Goal: Find specific page/section: Find specific page/section

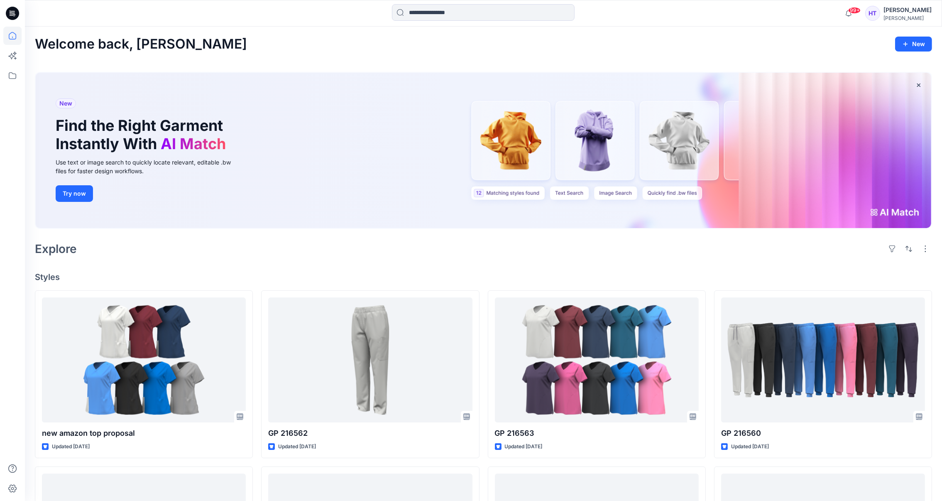
click at [388, 250] on div "Explore" at bounding box center [484, 249] width 898 height 20
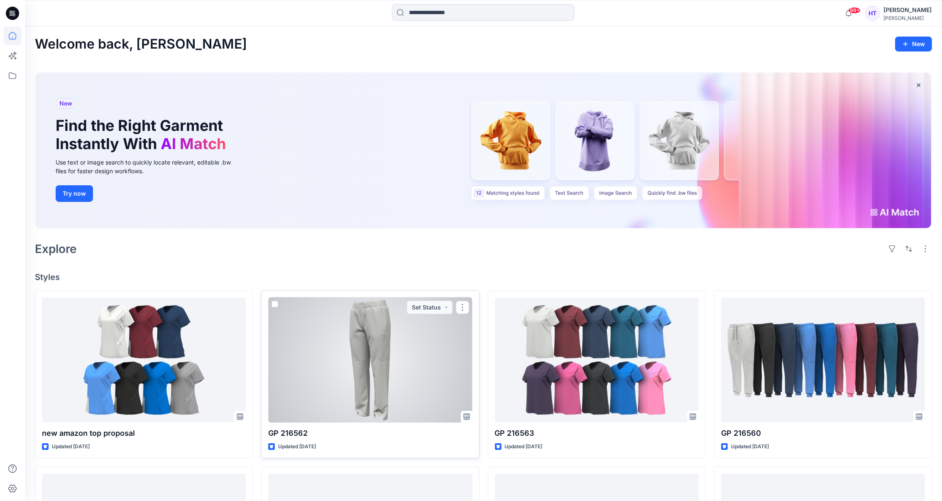
click at [390, 402] on div at bounding box center [370, 359] width 204 height 125
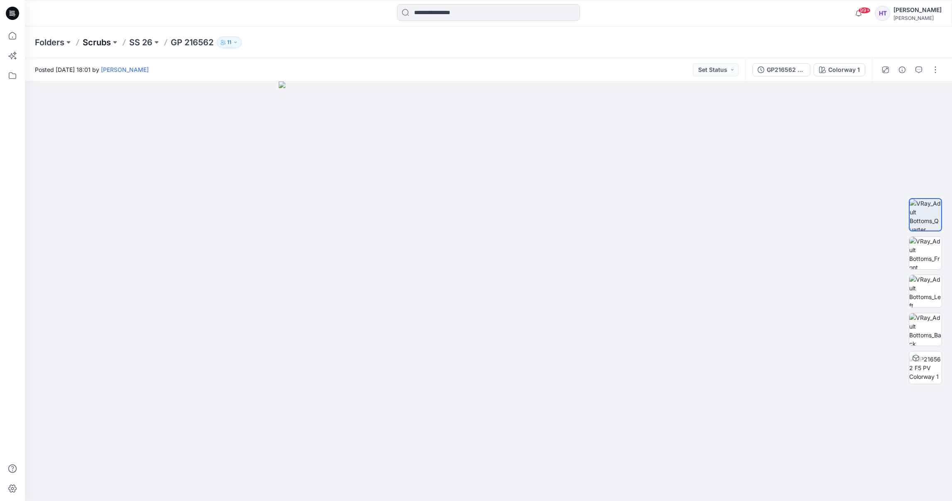
click at [84, 37] on p "Scrubs" at bounding box center [97, 43] width 28 height 12
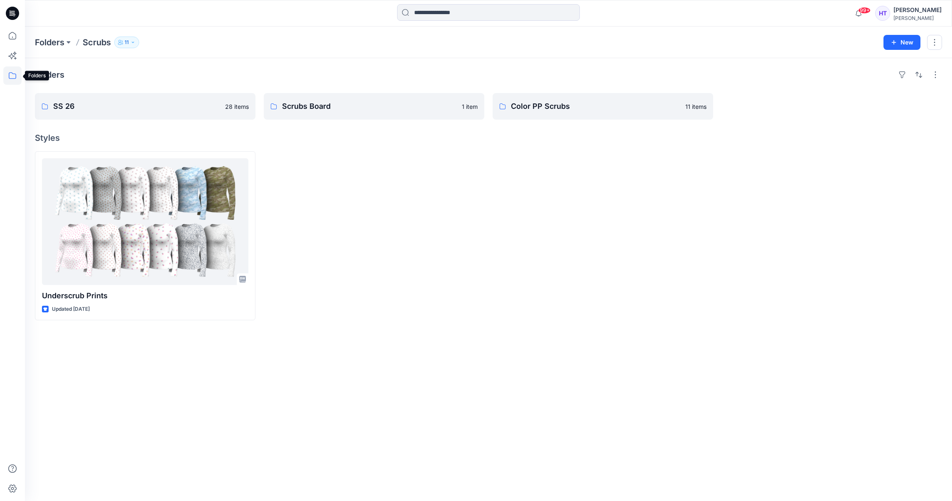
click at [11, 71] on icon at bounding box center [12, 75] width 18 height 18
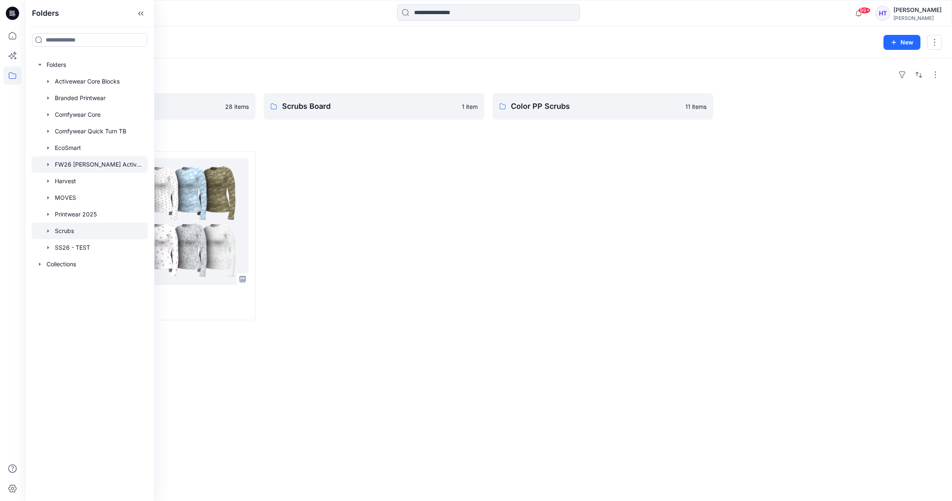
click at [81, 159] on div at bounding box center [90, 164] width 116 height 17
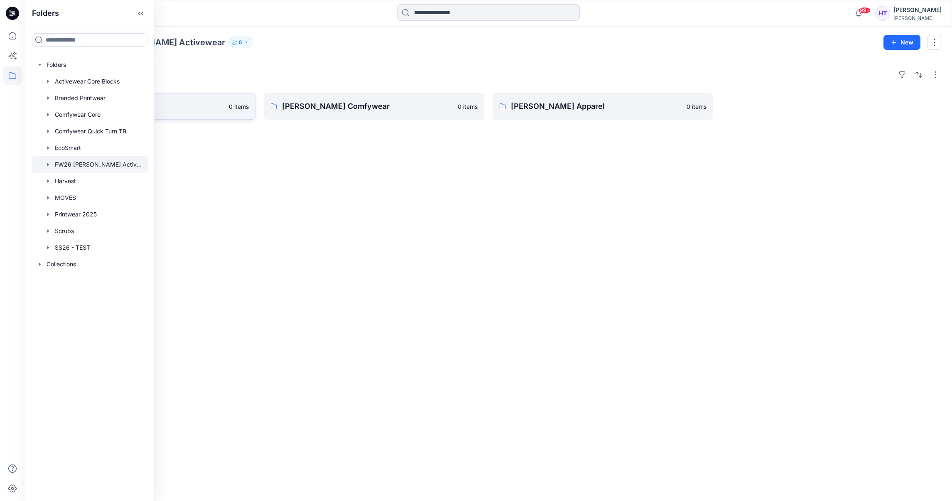
click at [164, 114] on link "[PERSON_NAME] Scrubs 0 items" at bounding box center [145, 106] width 221 height 27
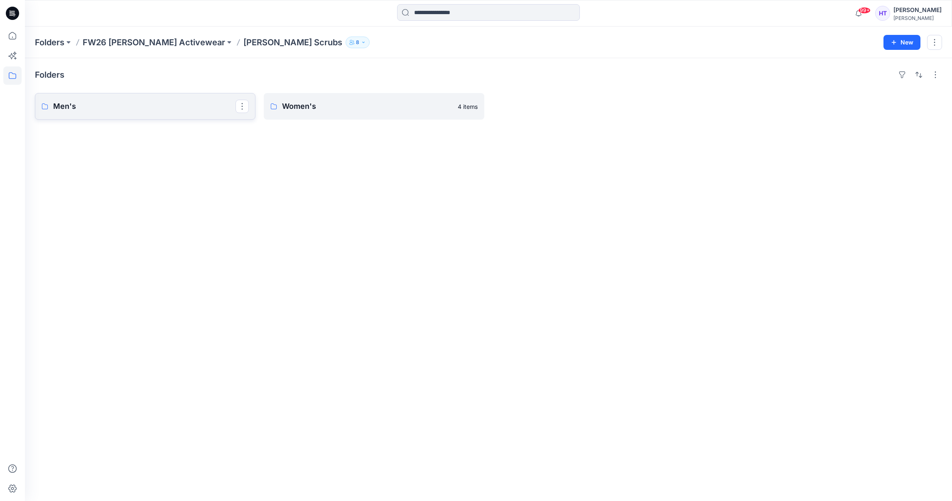
click at [123, 109] on p "Men's" at bounding box center [144, 107] width 182 height 12
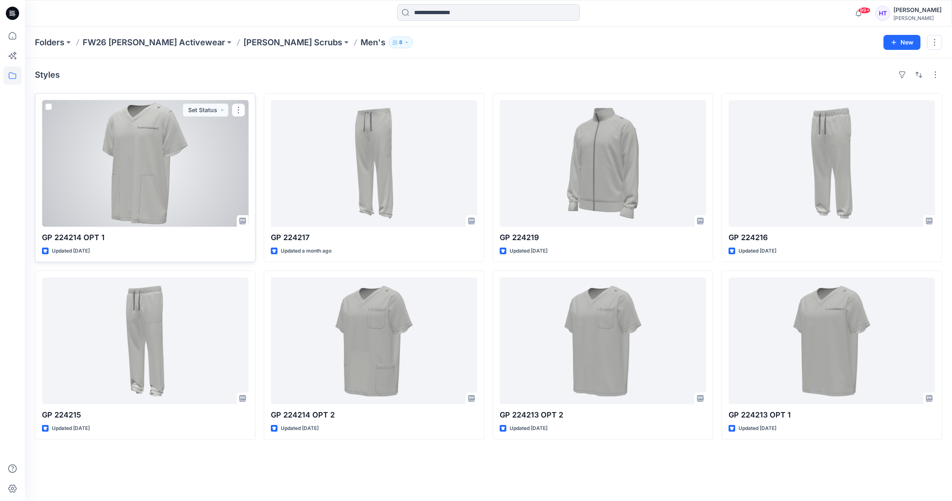
click at [174, 147] on div at bounding box center [145, 163] width 206 height 127
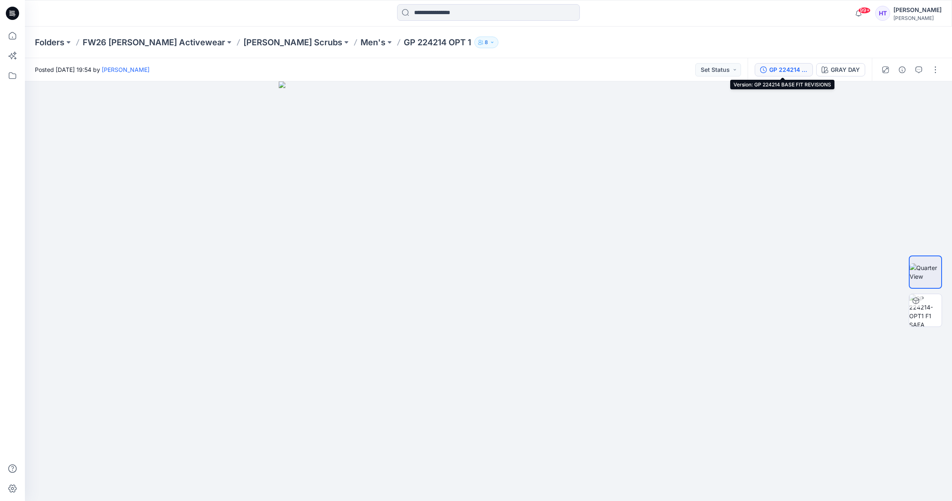
click at [773, 69] on div "GP 224214 BASE FIT REVISIONS" at bounding box center [788, 69] width 38 height 9
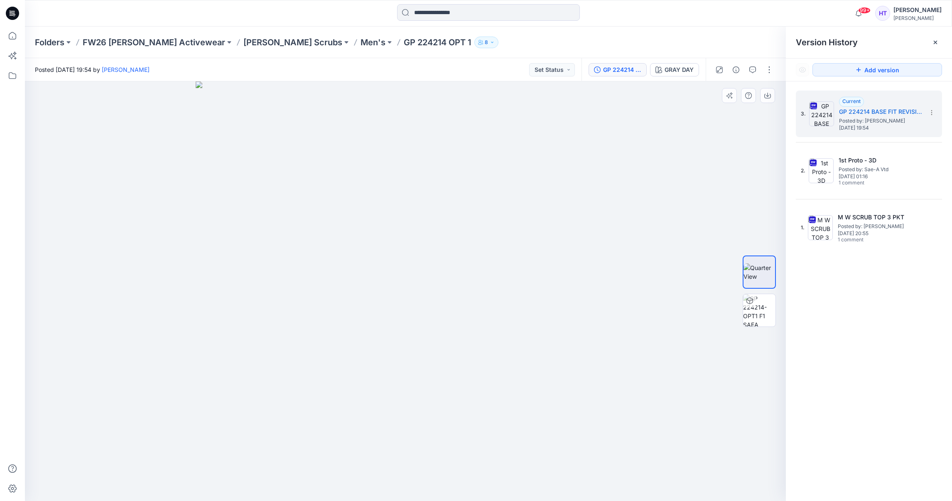
click at [388, 226] on img at bounding box center [405, 290] width 419 height 419
click at [763, 316] on img at bounding box center [759, 310] width 32 height 32
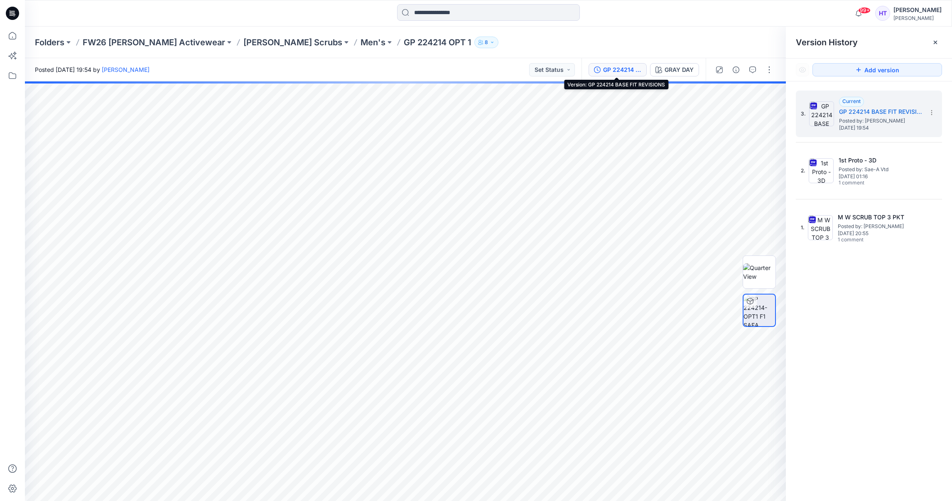
click at [622, 69] on div "GP 224214 BASE FIT REVISIONS" at bounding box center [622, 69] width 38 height 9
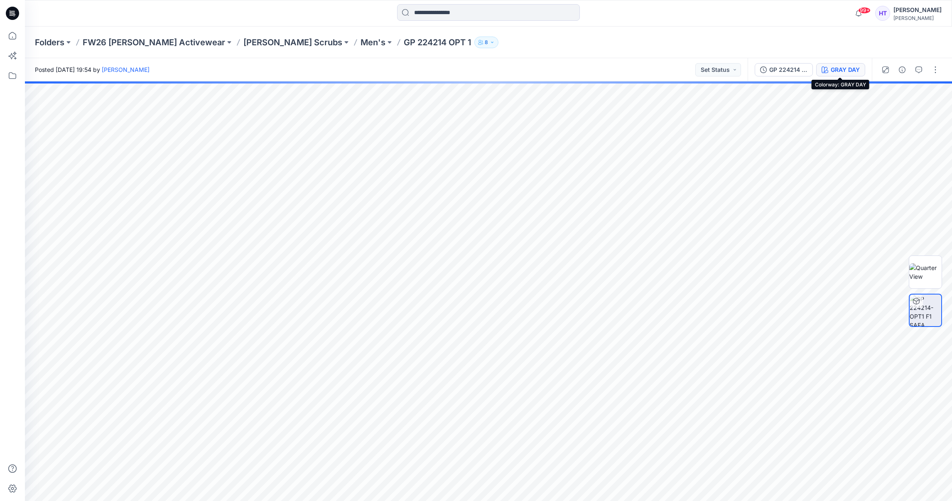
click at [831, 63] on button "GRAY DAY" at bounding box center [840, 69] width 49 height 13
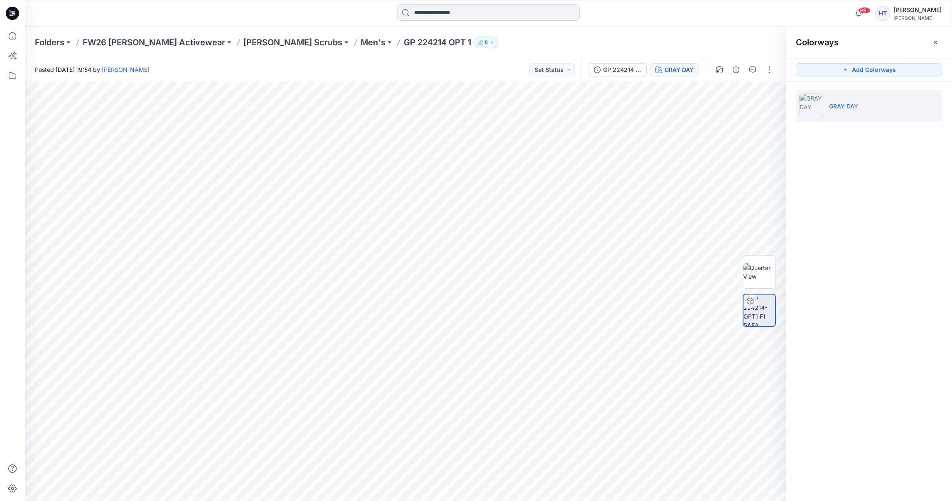
click at [831, 63] on button "Add Colorways" at bounding box center [869, 69] width 146 height 13
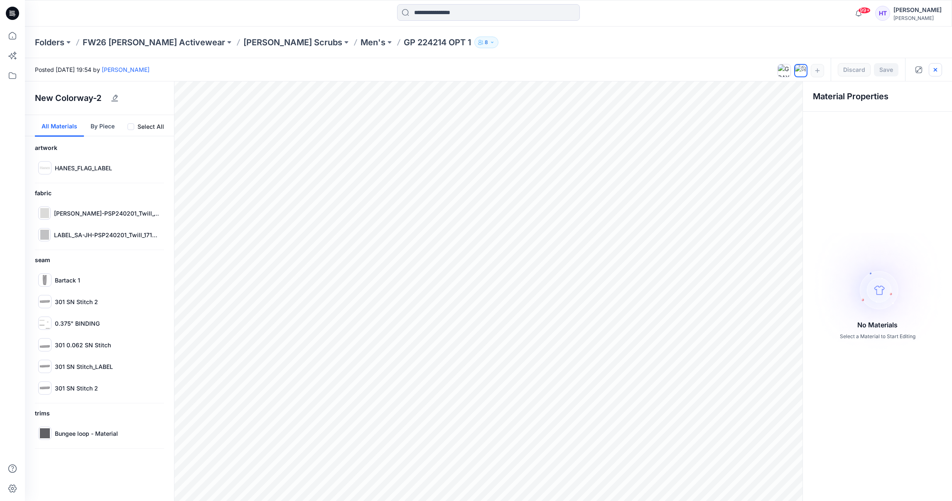
click at [941, 64] on button "button" at bounding box center [935, 69] width 13 height 13
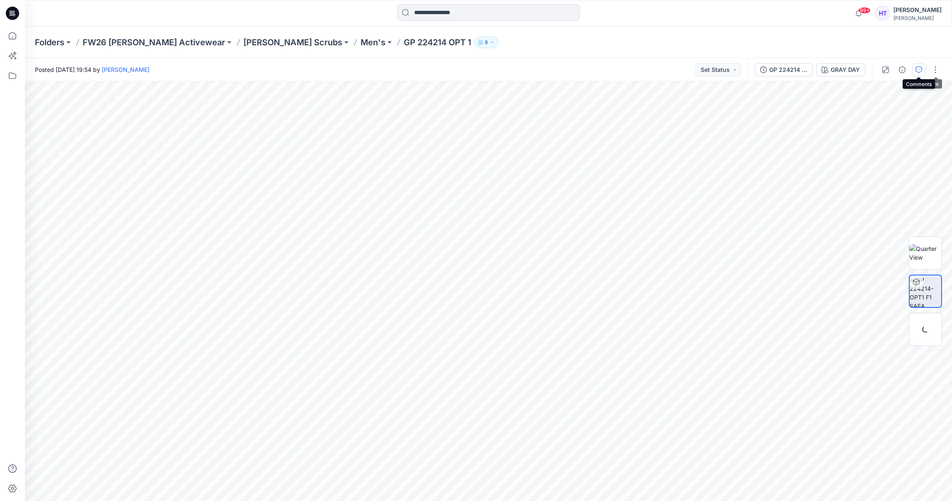
click at [914, 74] on button "button" at bounding box center [918, 69] width 13 height 13
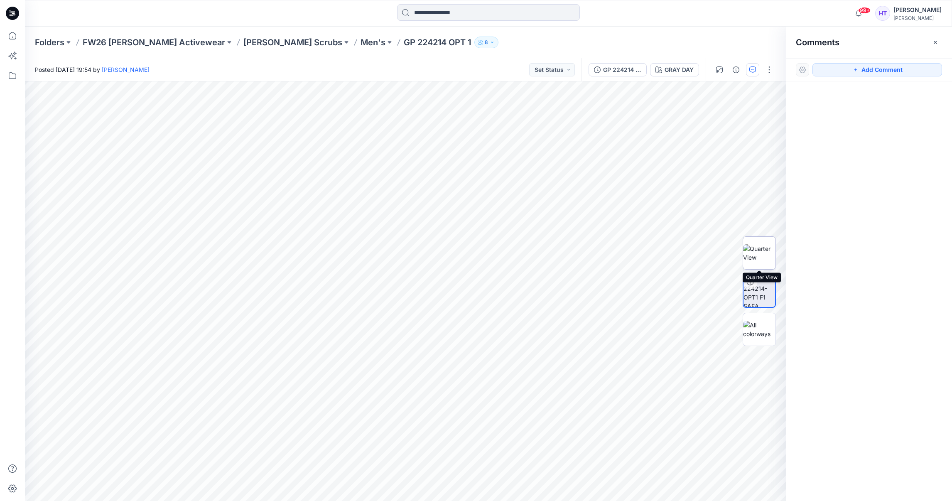
click at [758, 249] on img at bounding box center [759, 252] width 32 height 17
click at [763, 336] on img at bounding box center [759, 329] width 32 height 17
click at [243, 43] on p "[PERSON_NAME] Scrubs" at bounding box center [292, 43] width 99 height 12
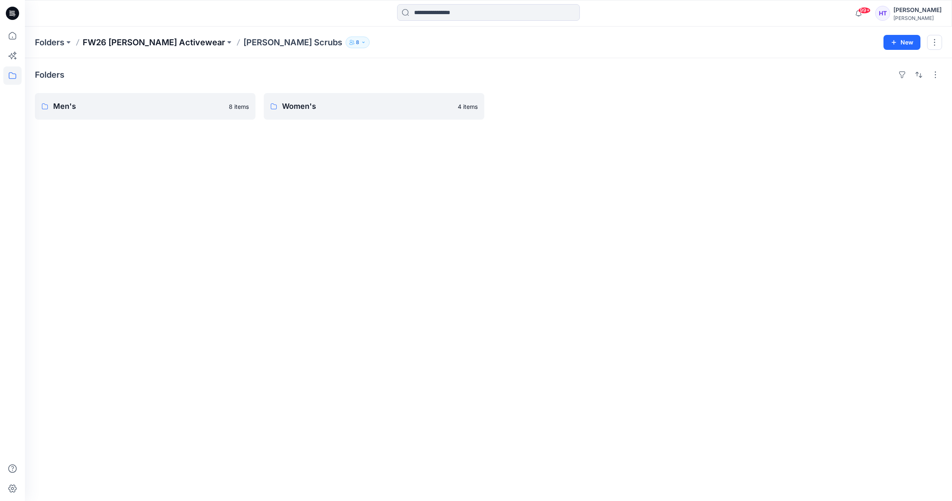
click at [111, 41] on p "FW26 [PERSON_NAME] Activewear" at bounding box center [154, 43] width 142 height 12
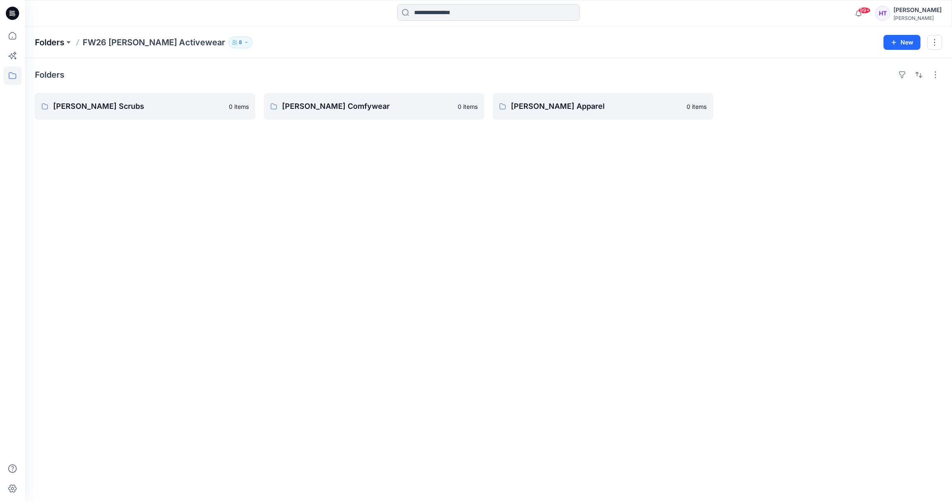
click at [38, 47] on p "Folders" at bounding box center [49, 43] width 29 height 12
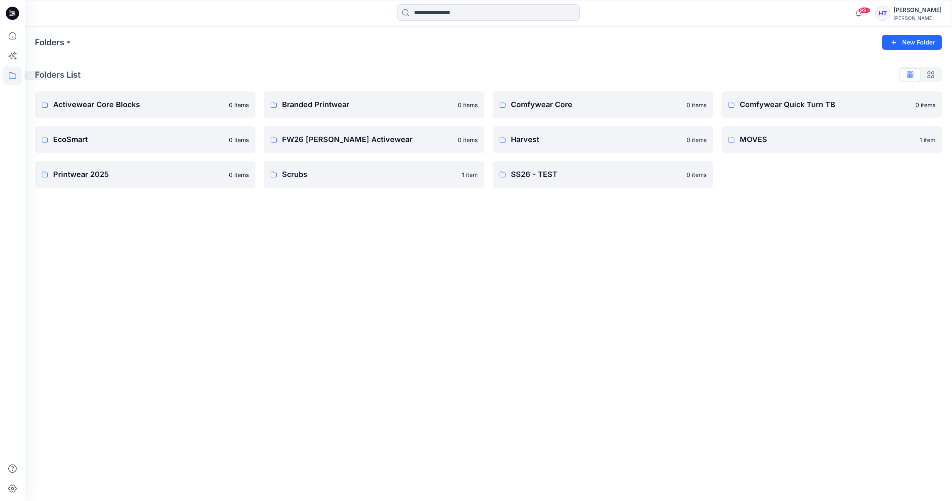
click at [15, 70] on icon at bounding box center [12, 75] width 18 height 18
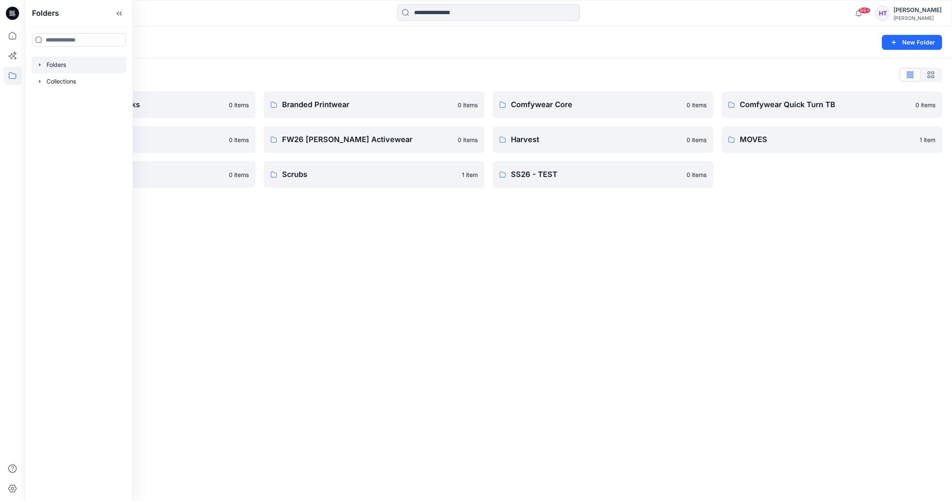
click at [327, 306] on div "Folders New Folder Folders List Activewear Core Blocks 0 items EcoSmart 0 items…" at bounding box center [488, 264] width 927 height 474
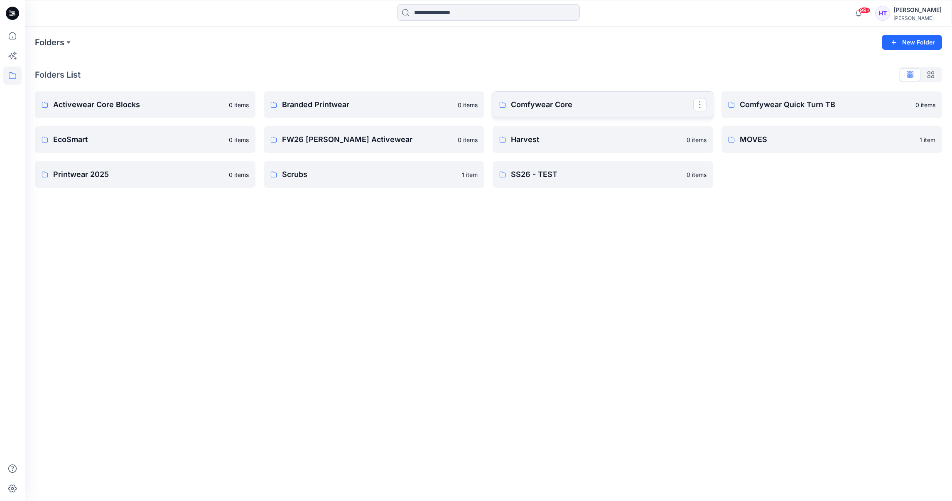
click at [564, 108] on p "Comfywear Core" at bounding box center [602, 105] width 182 height 12
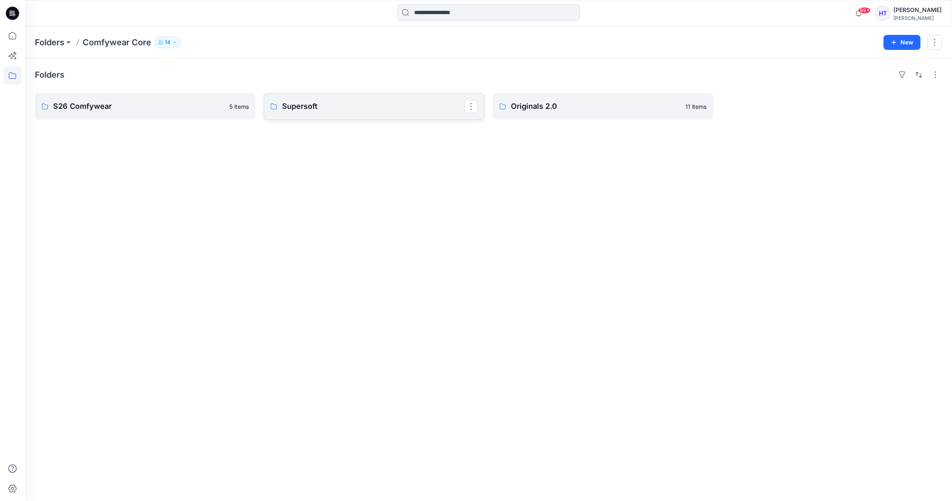
click at [391, 111] on p "Supersoft" at bounding box center [373, 107] width 182 height 12
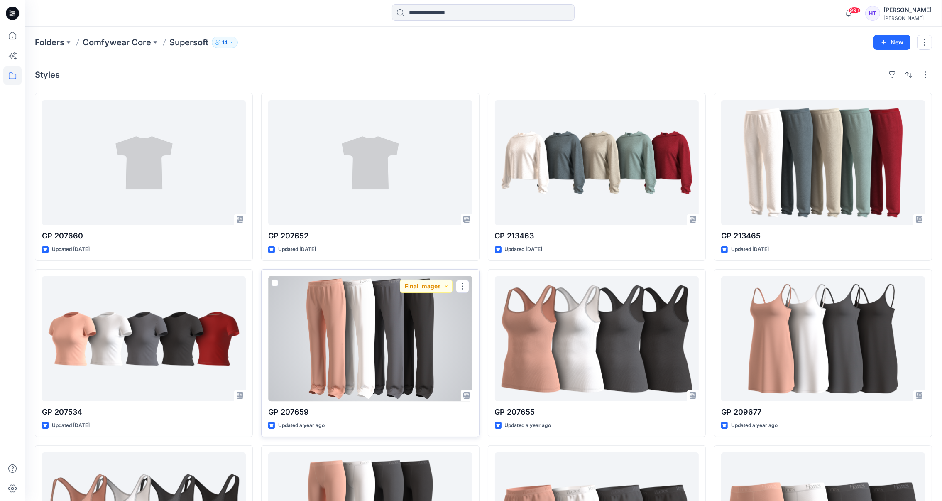
click at [409, 309] on div at bounding box center [370, 338] width 204 height 125
